Goal: Information Seeking & Learning: Learn about a topic

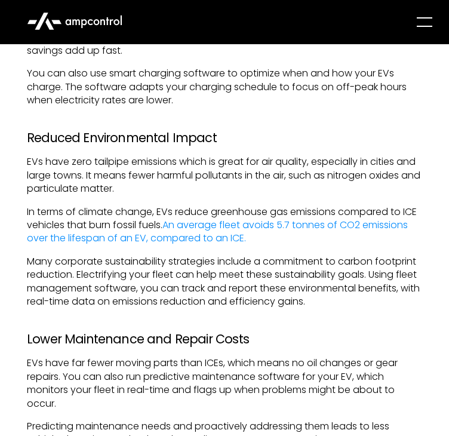
scroll to position [734, 0]
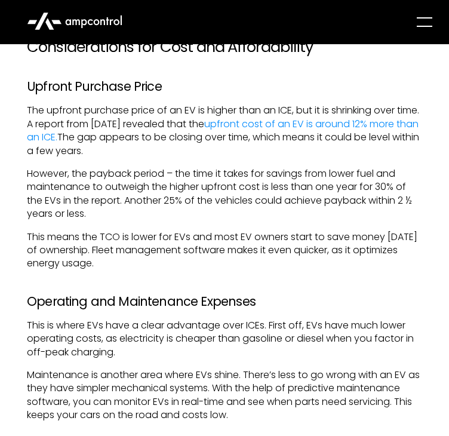
scroll to position [2997, 0]
